Goal: Information Seeking & Learning: Learn about a topic

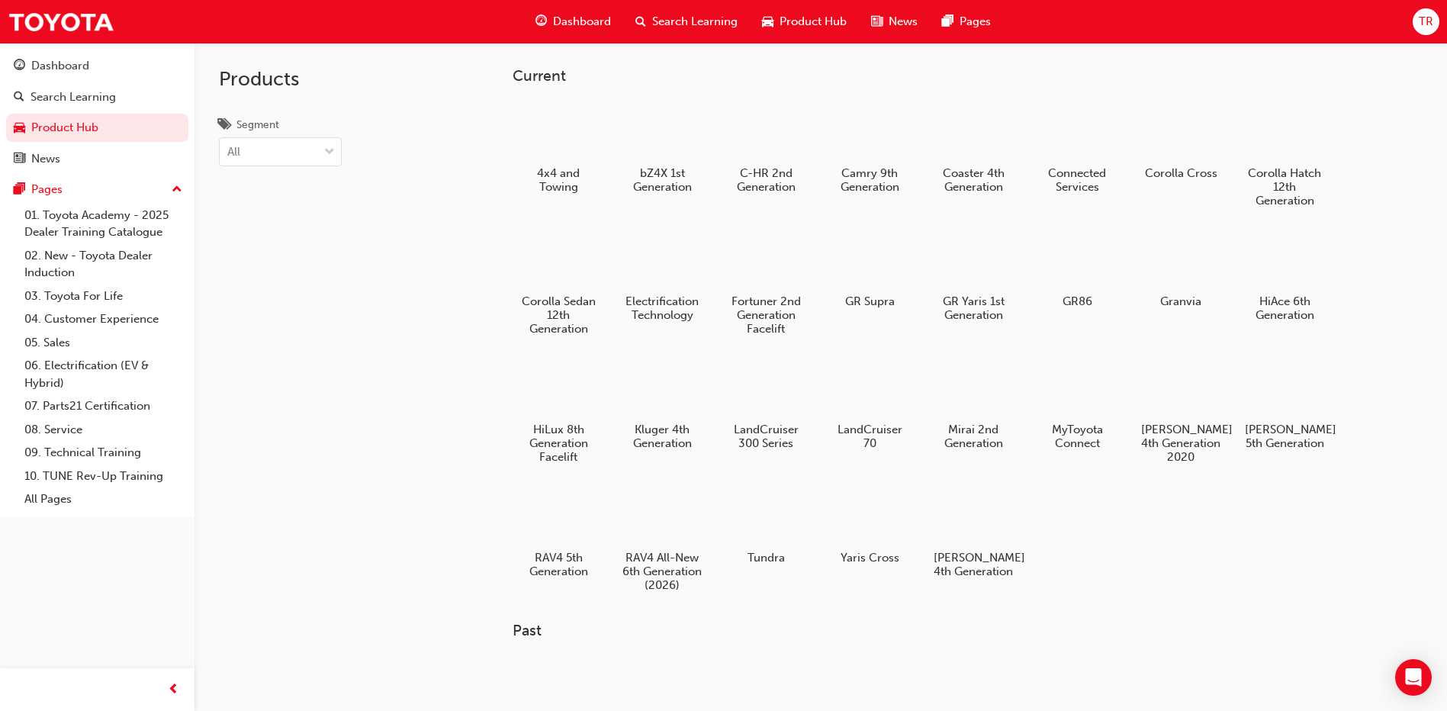
click at [694, 21] on span "Search Learning" at bounding box center [694, 22] width 85 height 18
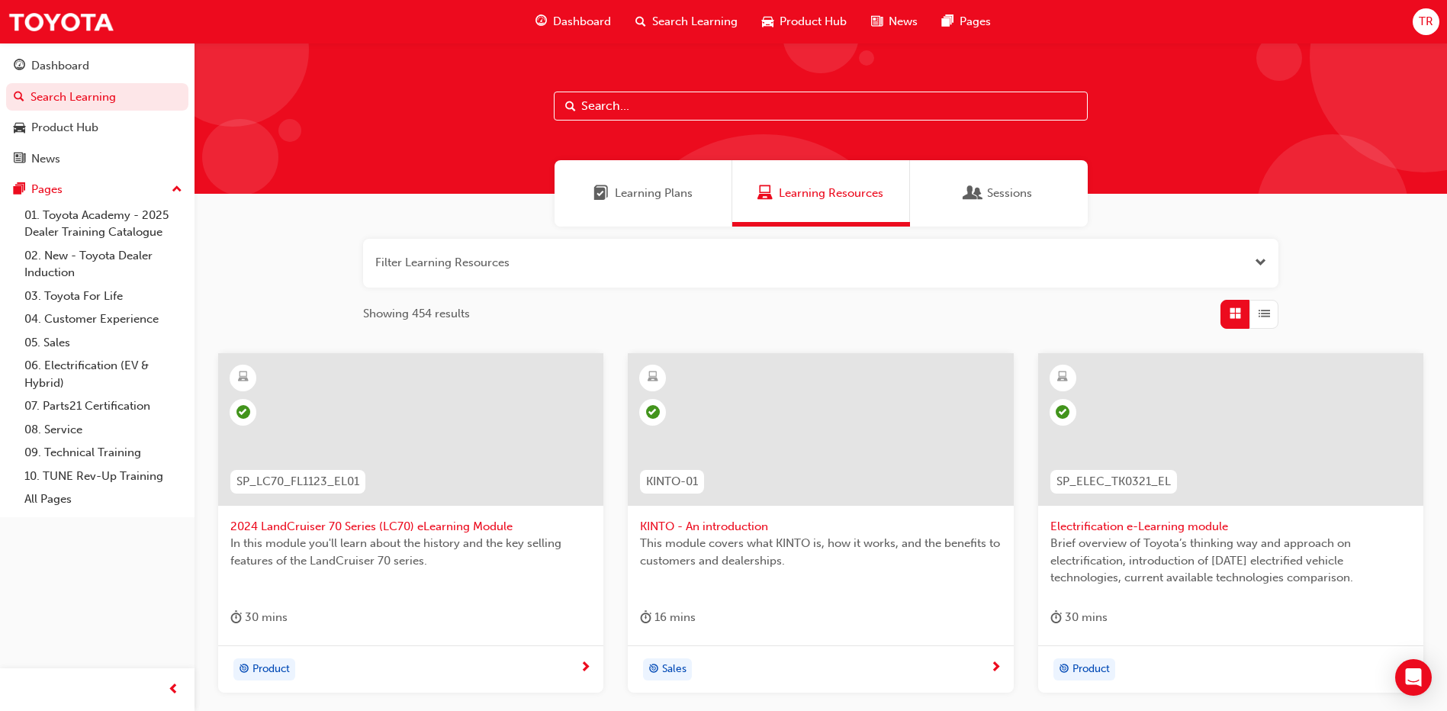
click at [806, 188] on span "Learning Resources" at bounding box center [831, 194] width 105 height 18
click at [690, 102] on input "text" at bounding box center [821, 106] width 534 height 29
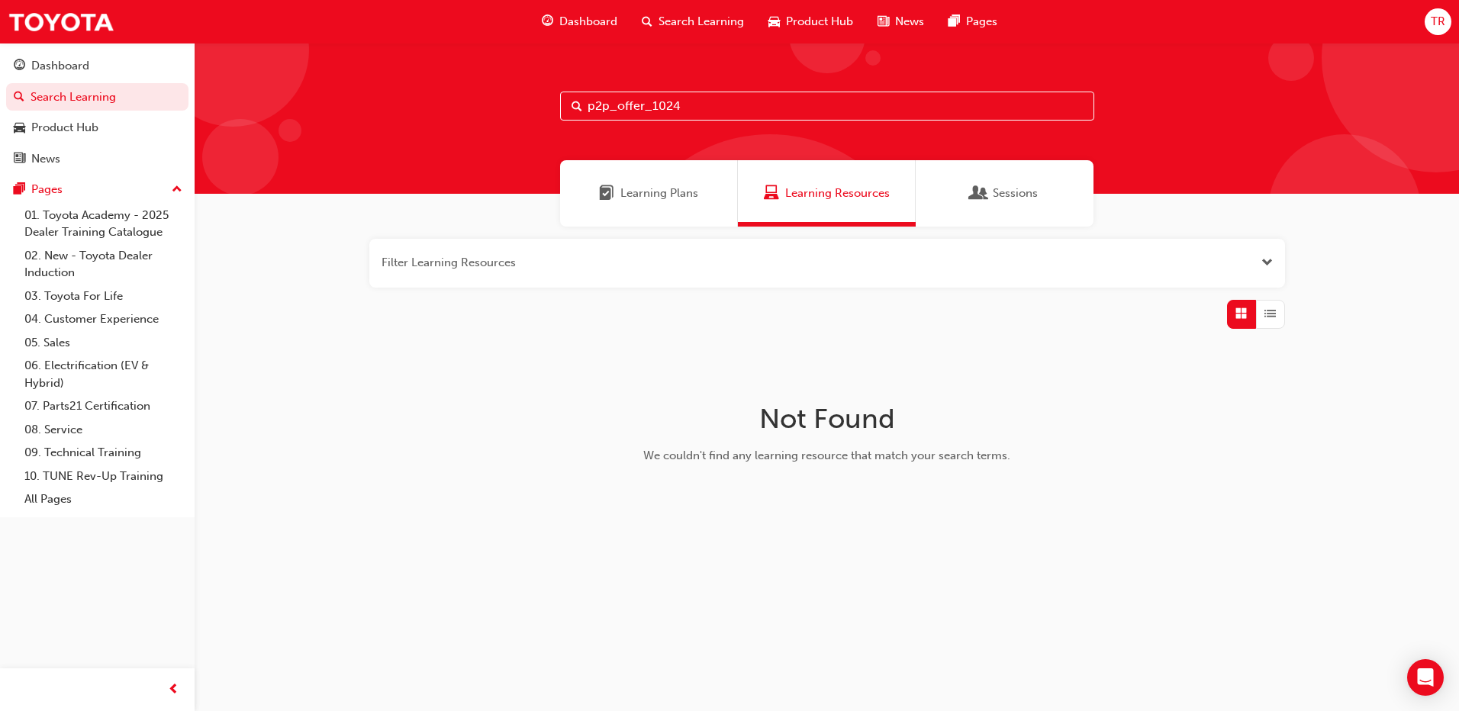
click at [642, 106] on input "p2p_offer_1024" at bounding box center [827, 106] width 534 height 29
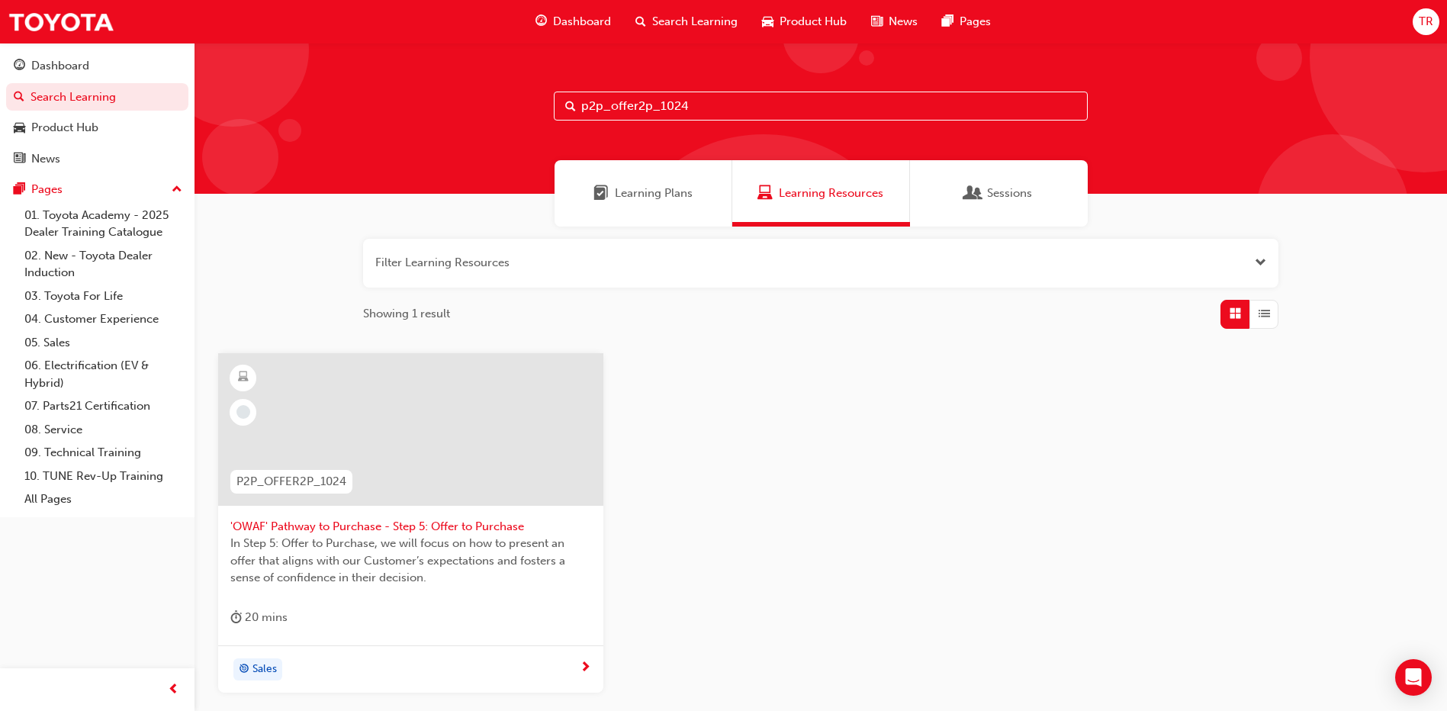
type input "p2p_offer2p_1024"
click at [317, 459] on div "P2P_OFFER2P_1024" at bounding box center [291, 482] width 147 height 48
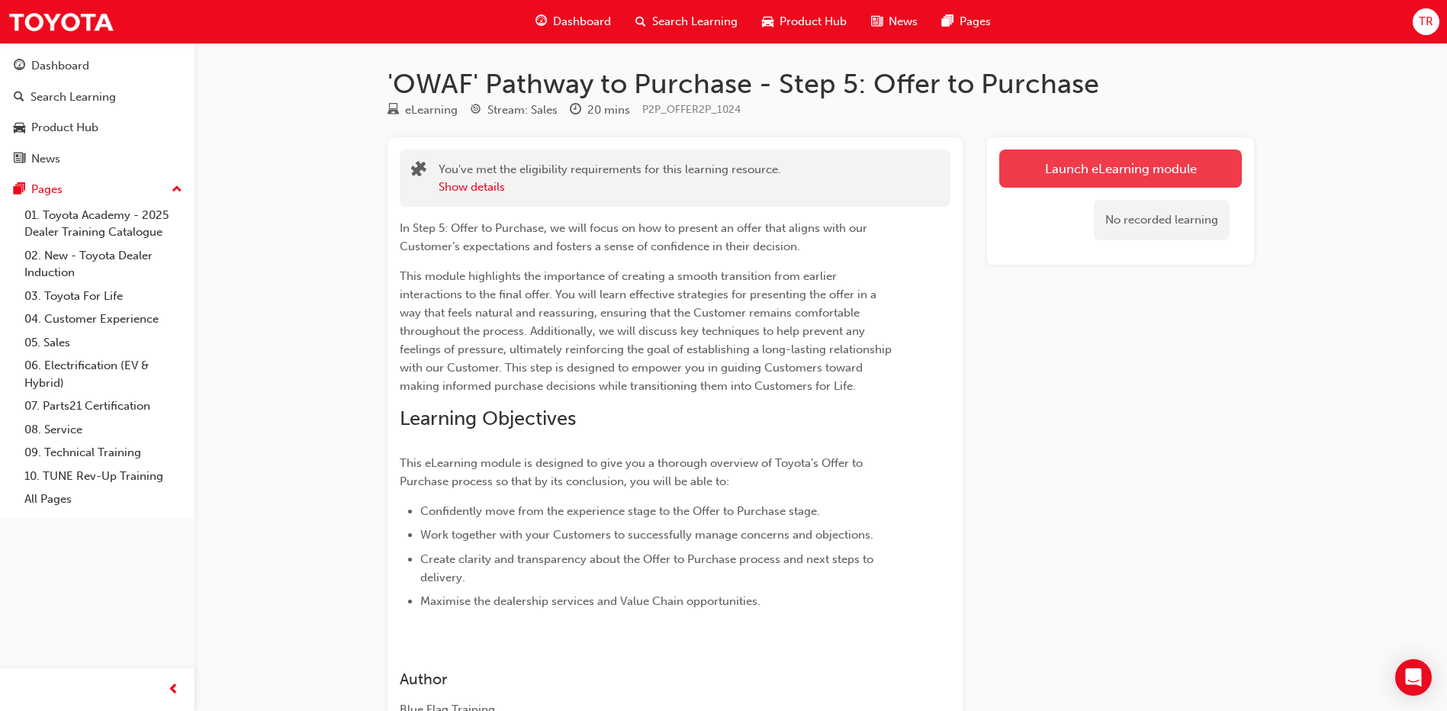
click at [1079, 154] on link "Launch eLearning module" at bounding box center [1121, 169] width 243 height 38
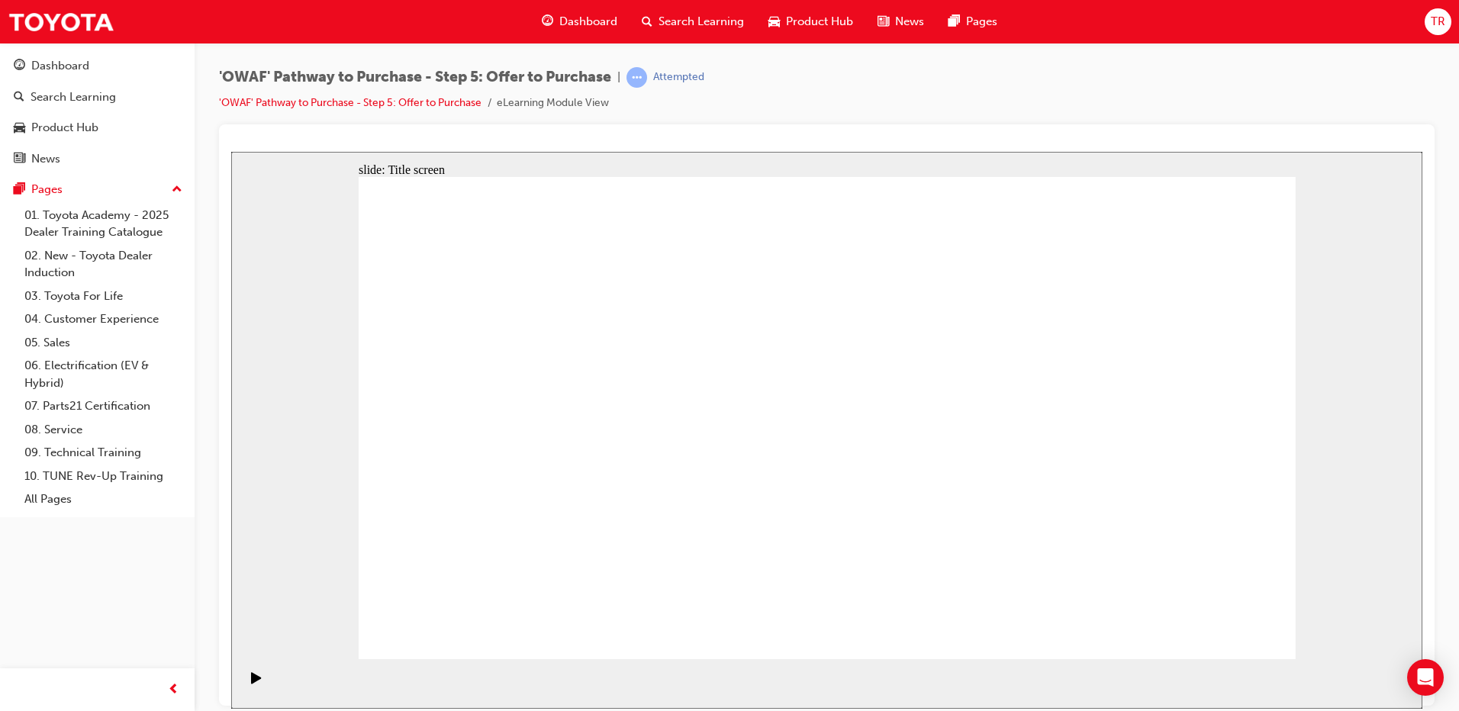
drag, startPoint x: 1053, startPoint y: 411, endPoint x: 890, endPoint y: 405, distance: 162.6
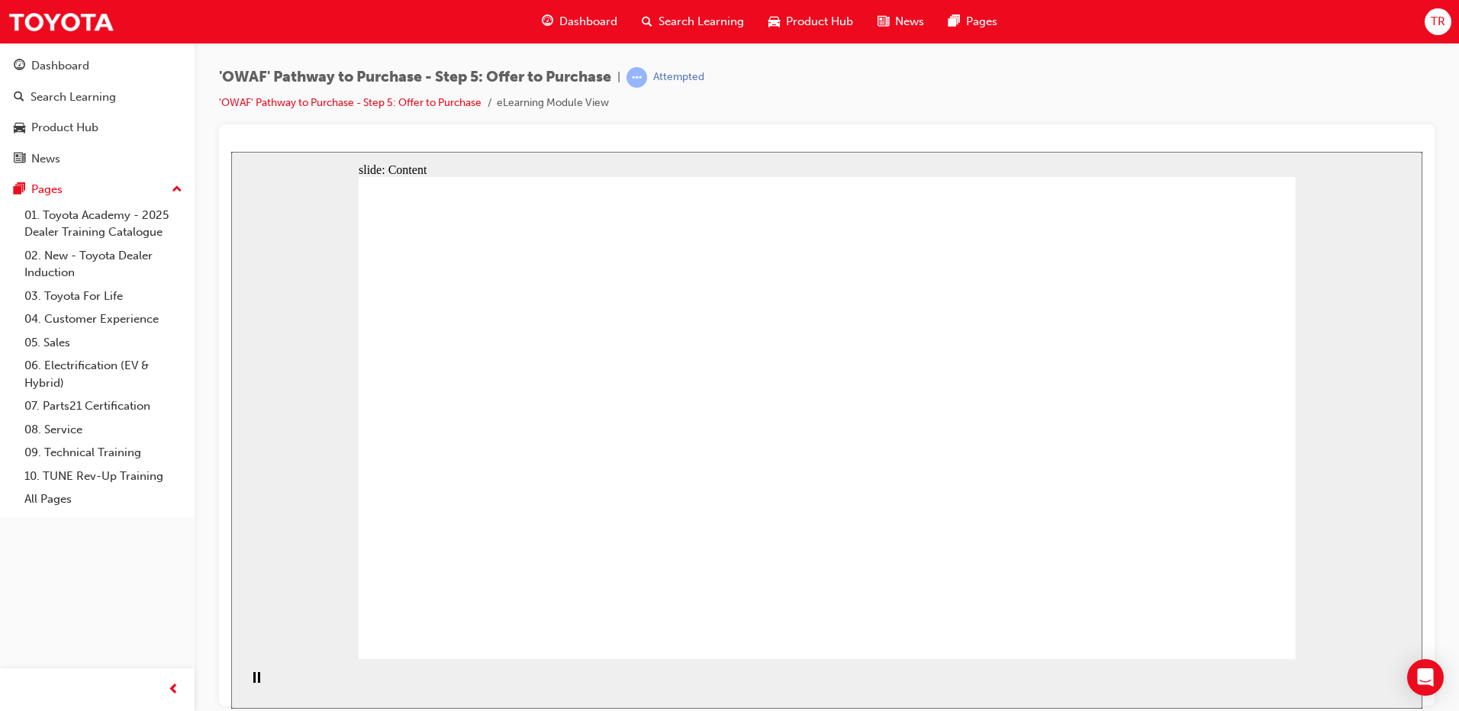
drag, startPoint x: 993, startPoint y: 530, endPoint x: 1000, endPoint y: 539, distance: 10.8
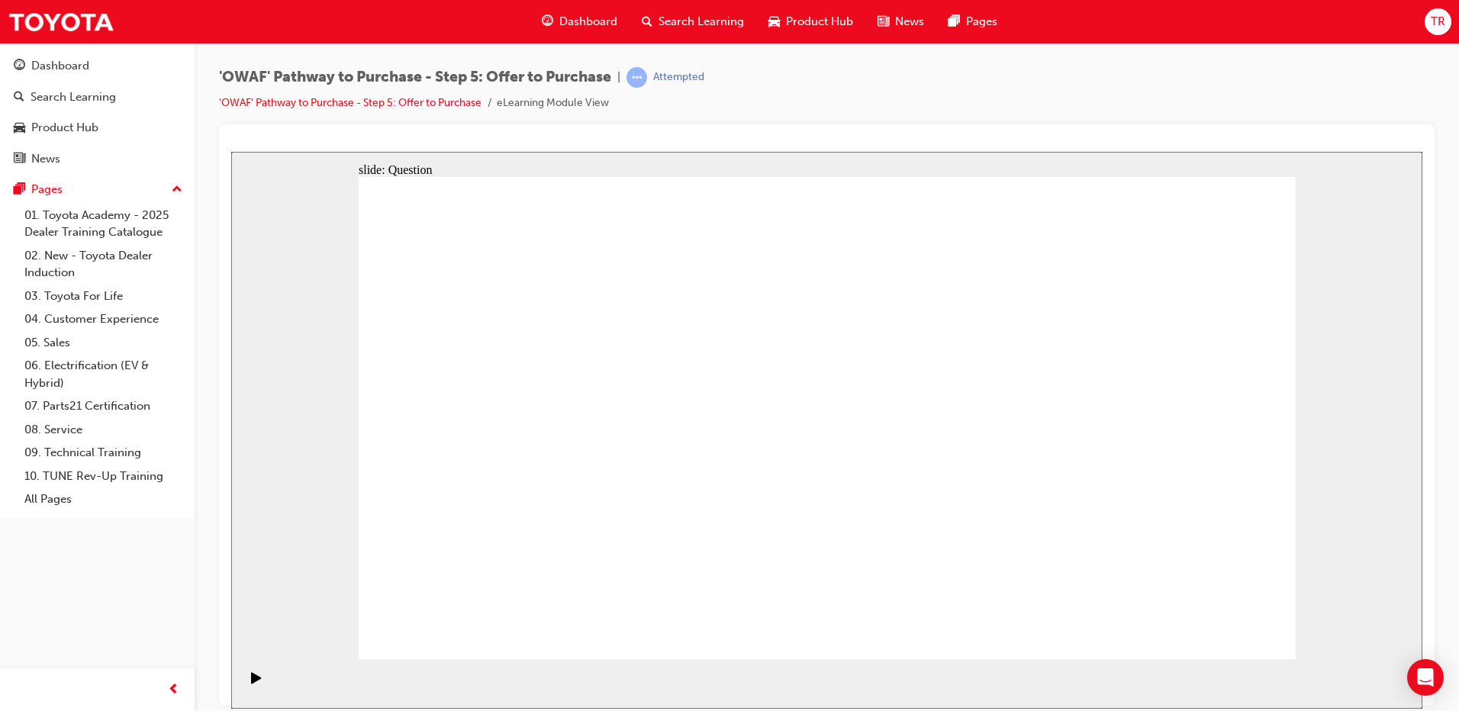
radio input "false"
radio input "true"
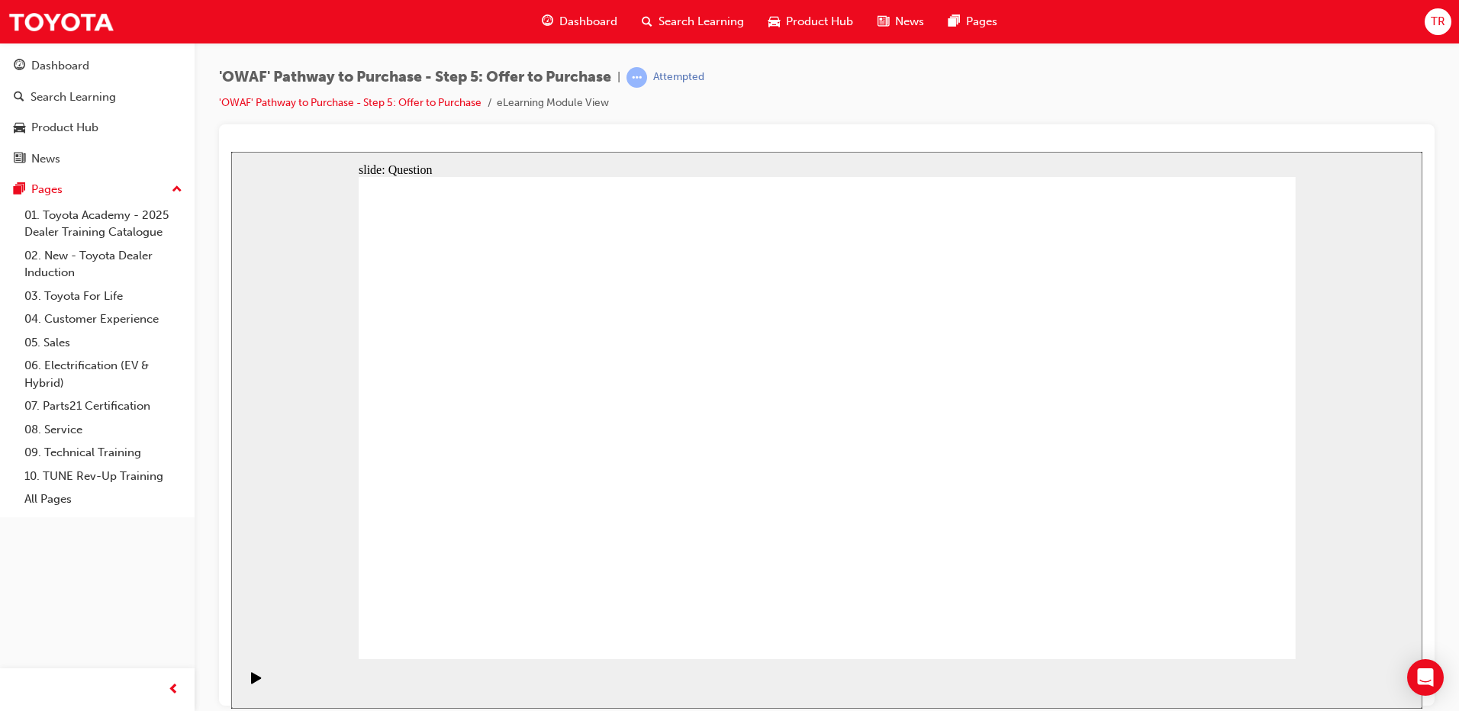
drag, startPoint x: 459, startPoint y: 521, endPoint x: 334, endPoint y: 552, distance: 128.8
click at [334, 552] on div "slide: Question Rectangle 1 Question 2 Handling objections should be considered…" at bounding box center [826, 429] width 1191 height 557
drag, startPoint x: 1178, startPoint y: 392, endPoint x: 555, endPoint y: 526, distance: 637.5
drag, startPoint x: 1034, startPoint y: 391, endPoint x: 749, endPoint y: 514, distance: 311.0
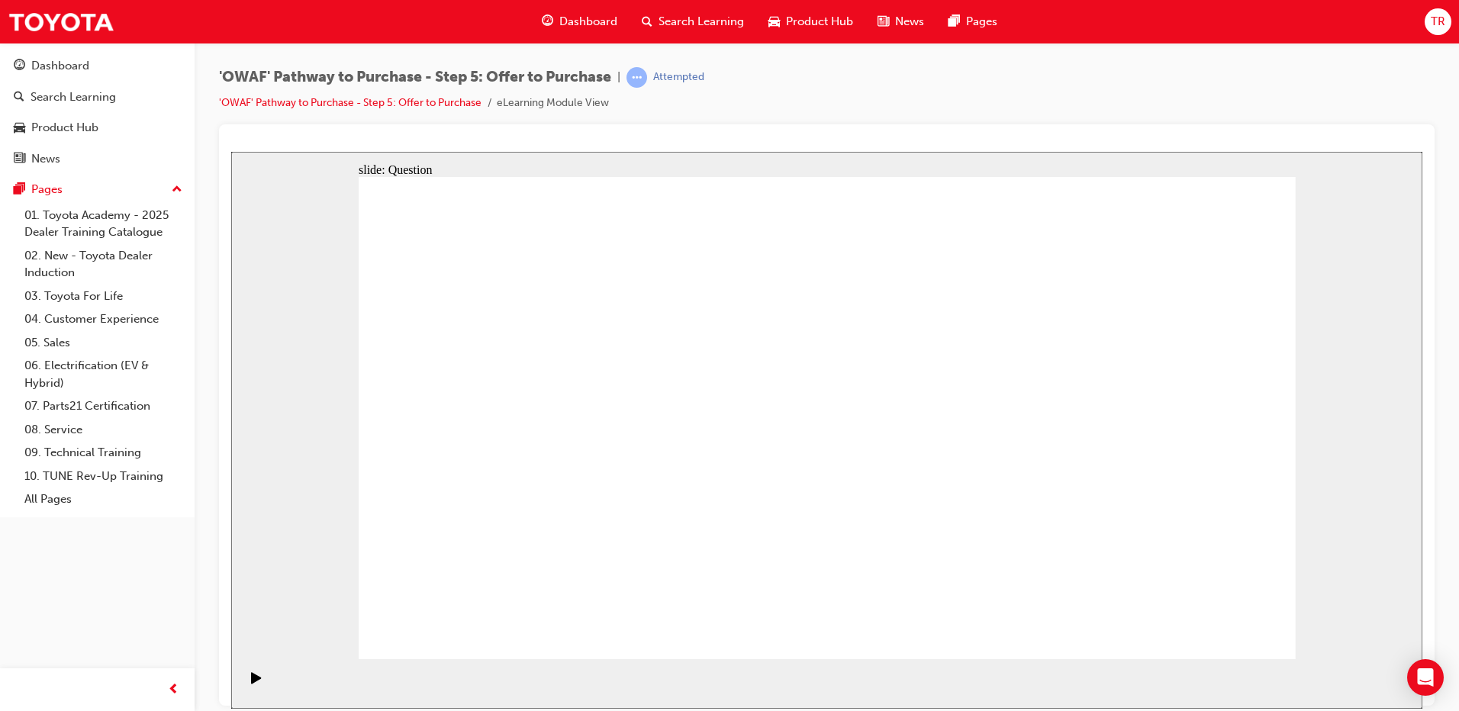
drag, startPoint x: 488, startPoint y: 396, endPoint x: 955, endPoint y: 518, distance: 482.7
drag, startPoint x: 790, startPoint y: 401, endPoint x: 1151, endPoint y: 513, distance: 377.9
drag, startPoint x: 1025, startPoint y: 532, endPoint x: 568, endPoint y: 446, distance: 465.1
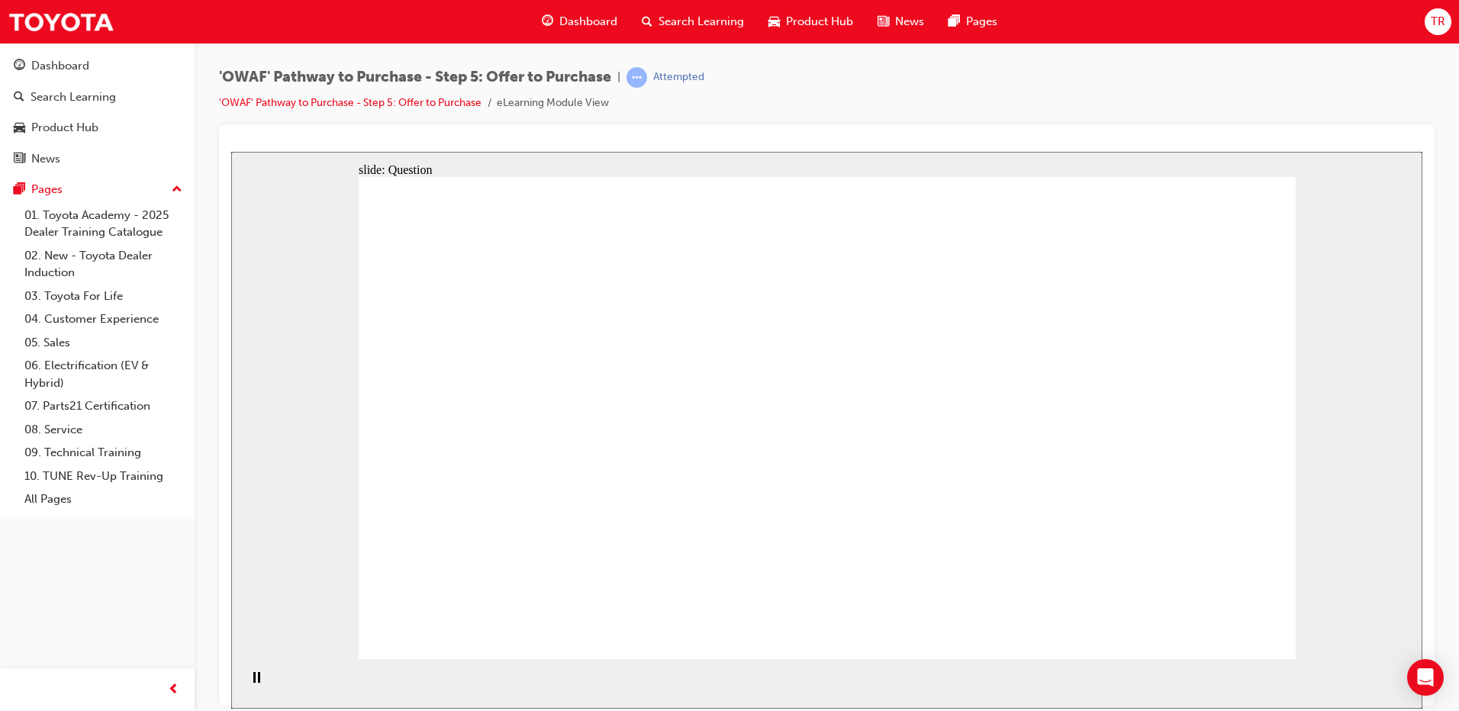
drag, startPoint x: 1039, startPoint y: 454, endPoint x: 578, endPoint y: 499, distance: 462.3
drag, startPoint x: 1172, startPoint y: 530, endPoint x: 787, endPoint y: 398, distance: 407.3
drag, startPoint x: 1177, startPoint y: 466, endPoint x: 812, endPoint y: 478, distance: 365.7
drag, startPoint x: 1165, startPoint y: 388, endPoint x: 516, endPoint y: 383, distance: 649.4
drag, startPoint x: 984, startPoint y: 385, endPoint x: 751, endPoint y: 539, distance: 279.8
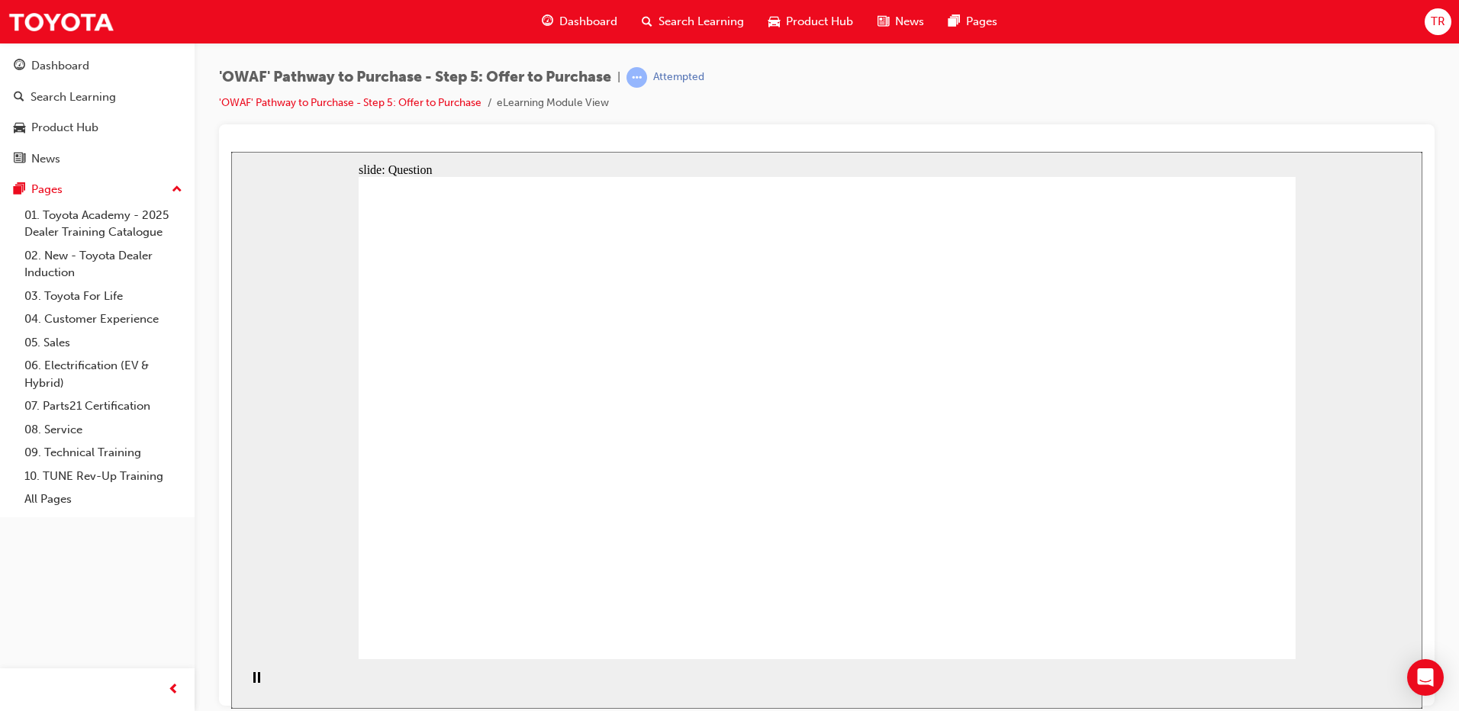
checkbox input "true"
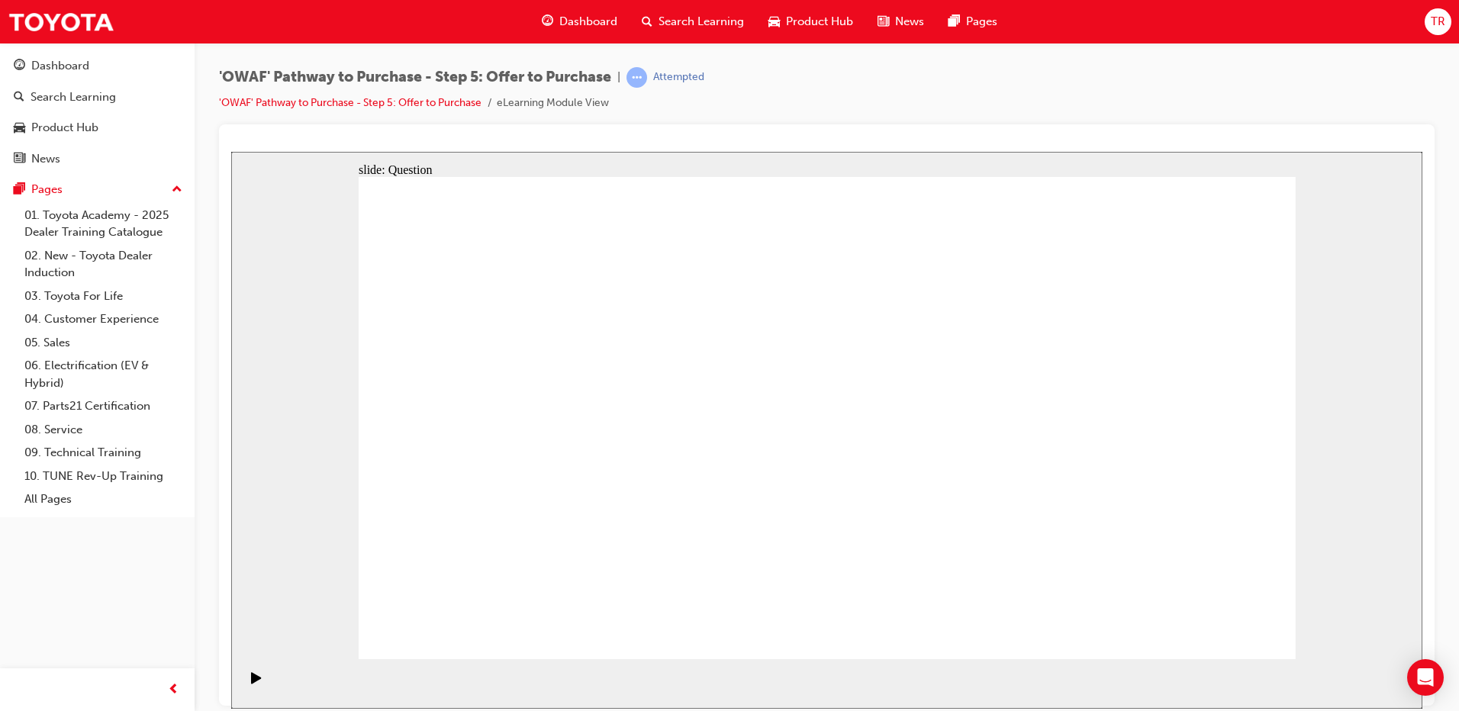
checkbox input "true"
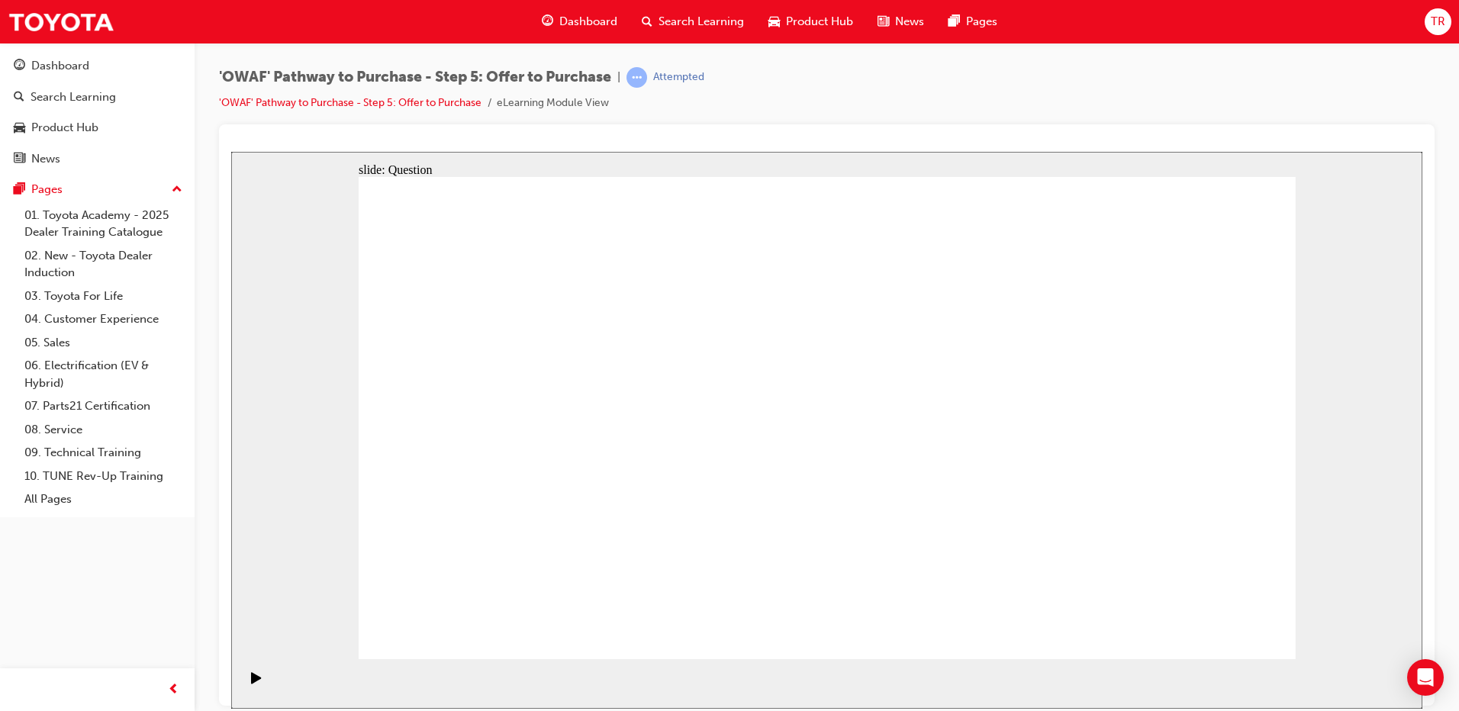
checkbox input "true"
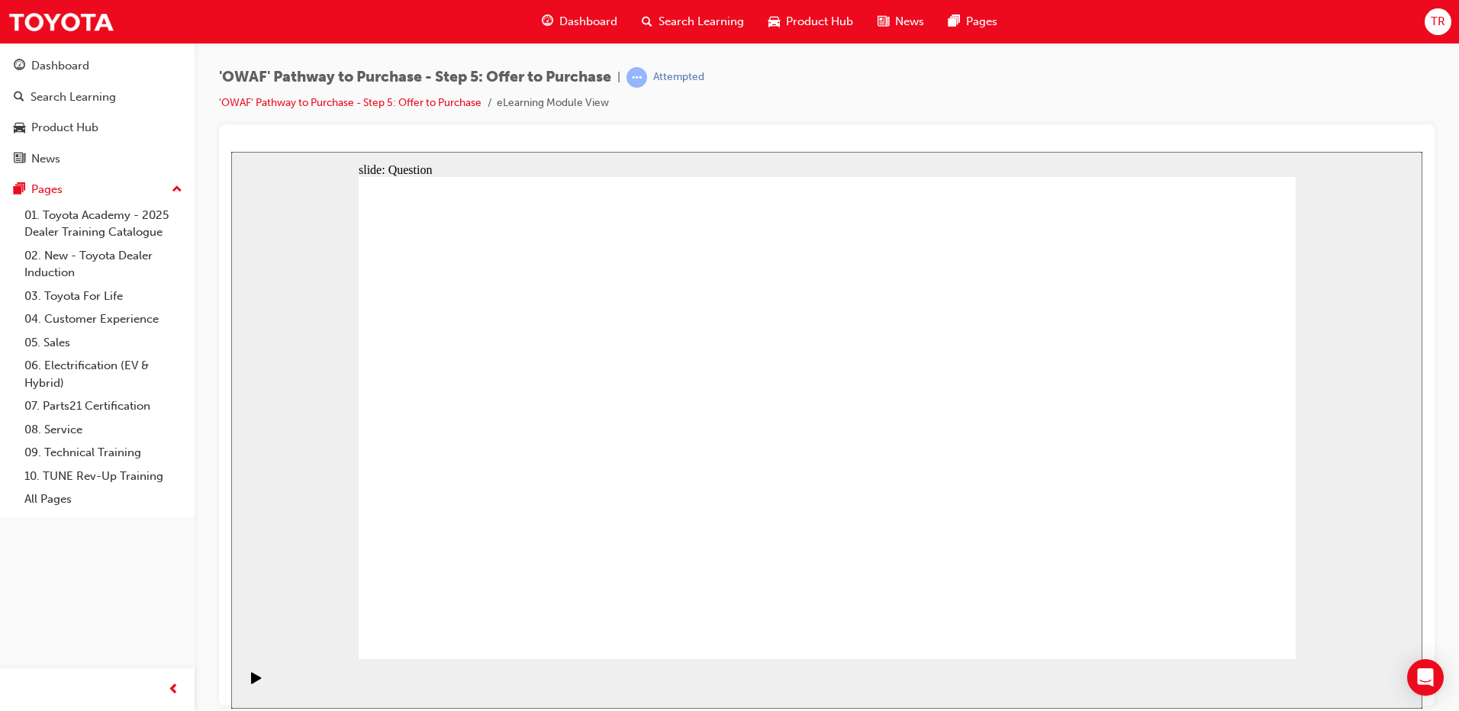
radio input "true"
